Goal: Transaction & Acquisition: Purchase product/service

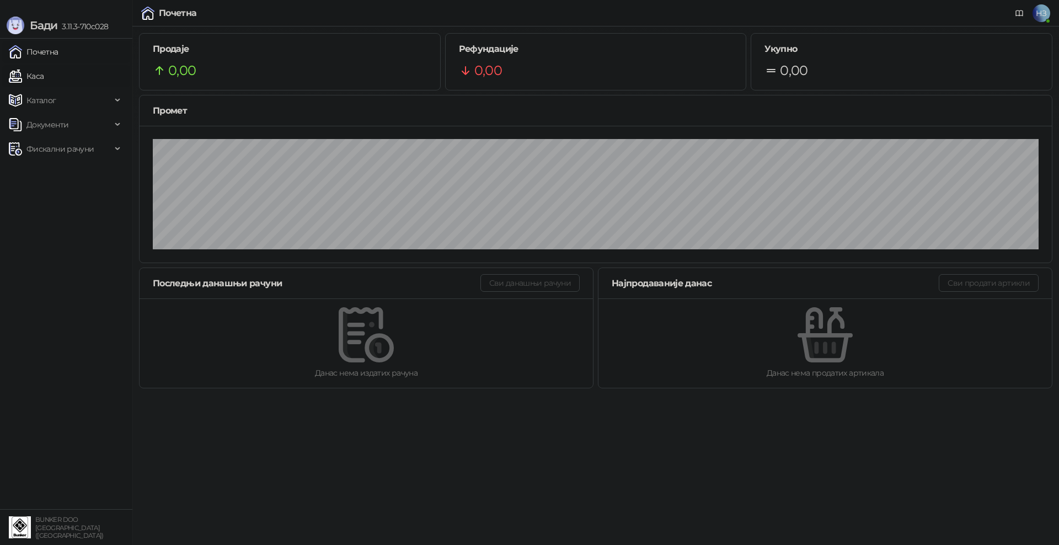
click at [44, 71] on link "Каса" at bounding box center [26, 76] width 35 height 22
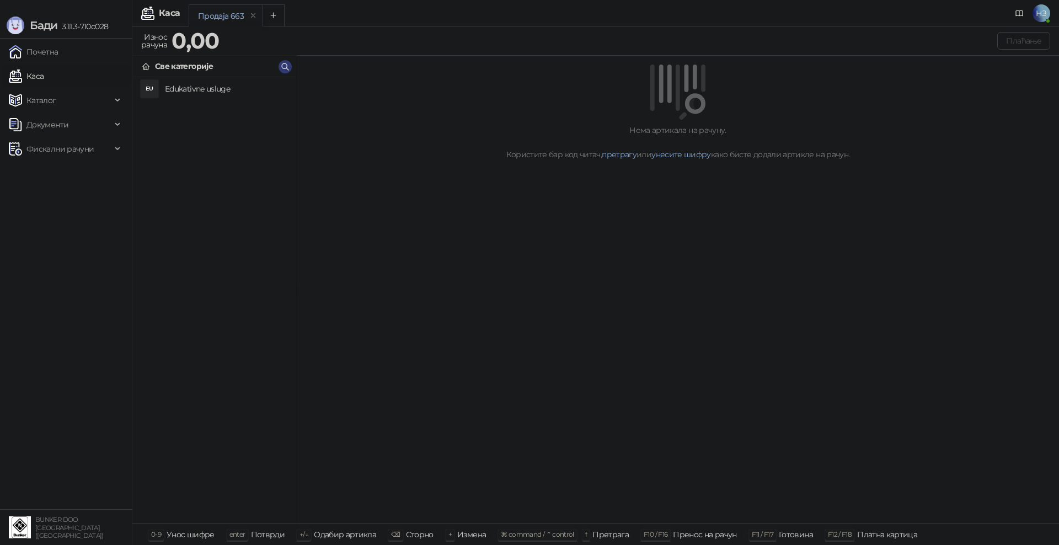
click at [190, 91] on h4 "Edukativne usluge" at bounding box center [226, 89] width 122 height 18
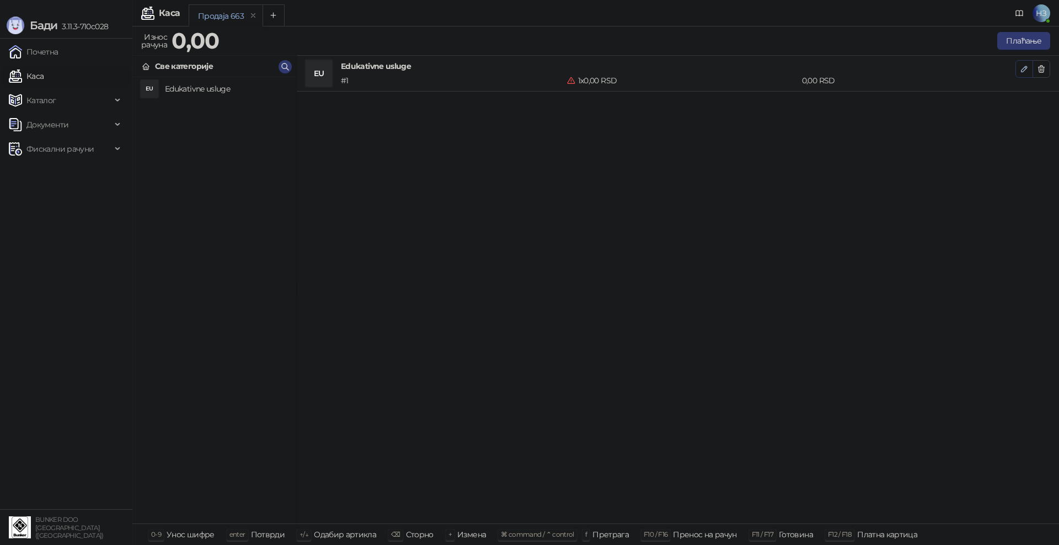
click at [1024, 68] on icon "button" at bounding box center [1024, 69] width 9 height 9
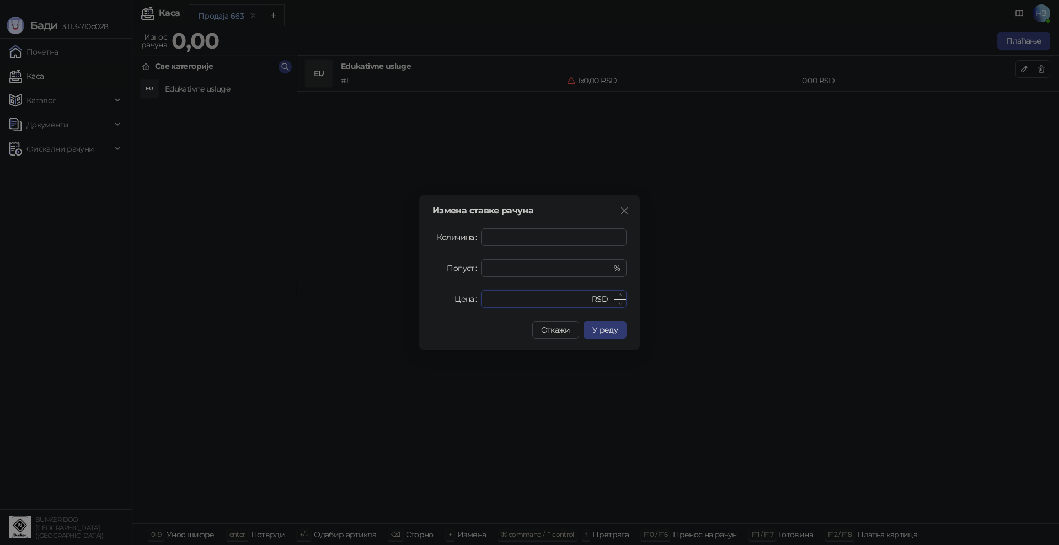
drag, startPoint x: 511, startPoint y: 300, endPoint x: 482, endPoint y: 299, distance: 29.3
click at [482, 299] on div "* RSD" at bounding box center [554, 299] width 146 height 18
type input "****"
click at [605, 329] on span "У реду" at bounding box center [604, 330] width 25 height 10
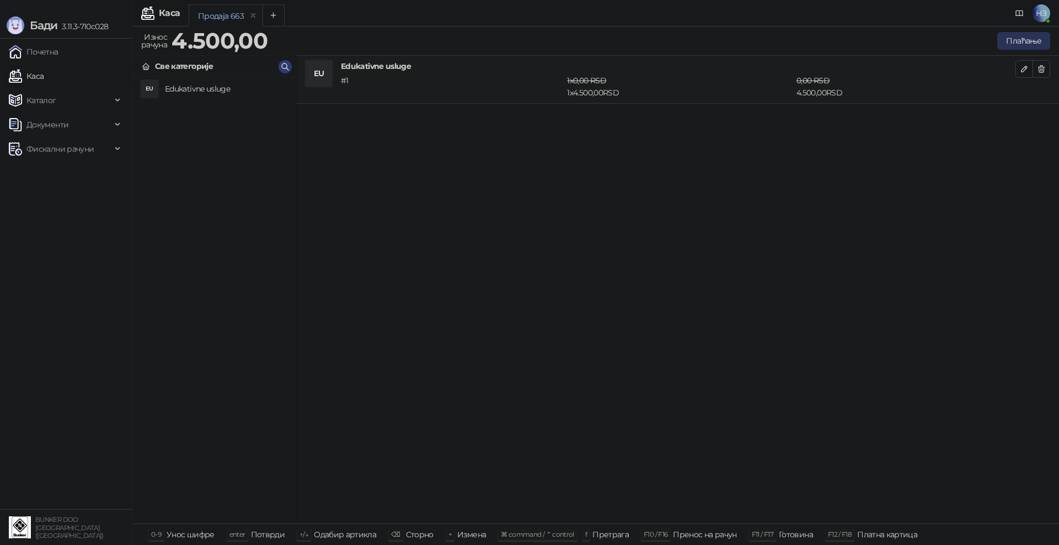
click at [1019, 41] on button "Плаћање" at bounding box center [1023, 41] width 53 height 18
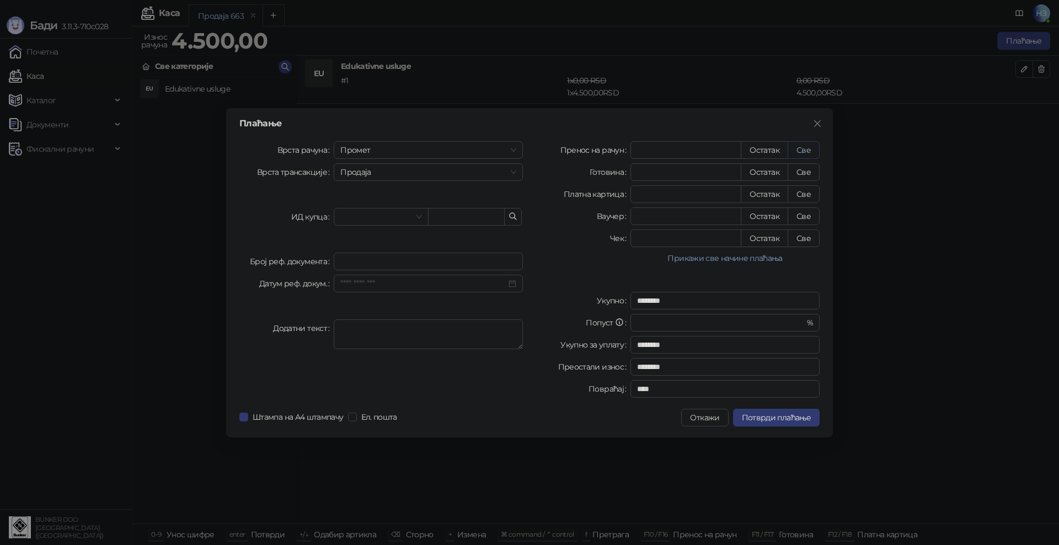
click at [800, 150] on button "Све" at bounding box center [804, 150] width 32 height 18
type input "****"
click at [768, 416] on span "Потврди плаћање" at bounding box center [776, 418] width 69 height 10
